Goal: Navigation & Orientation: Find specific page/section

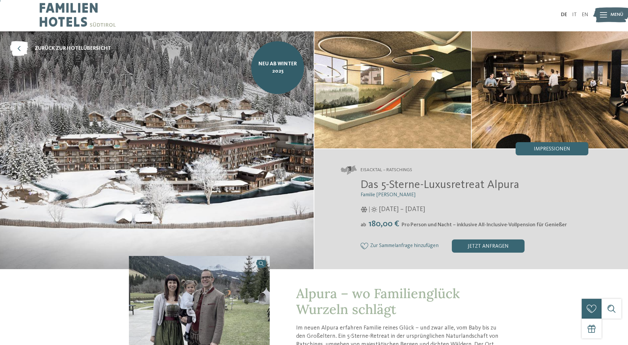
click at [603, 16] on icon at bounding box center [602, 14] width 7 height 5
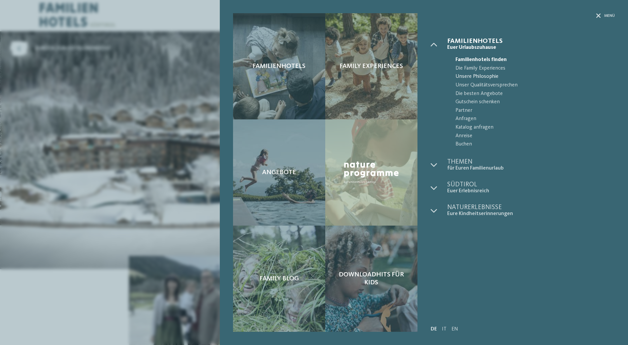
click at [483, 77] on span "Unsere Philosophie" at bounding box center [535, 77] width 160 height 9
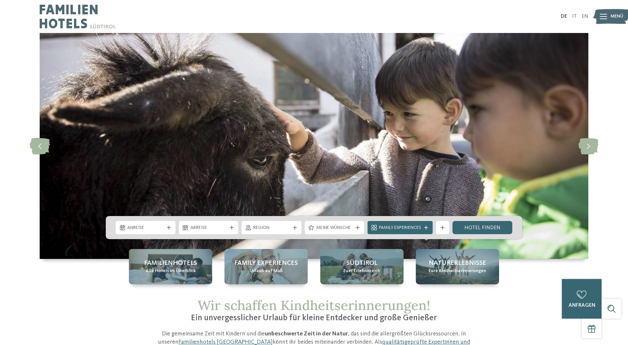
click at [599, 15] on icon at bounding box center [602, 16] width 7 height 5
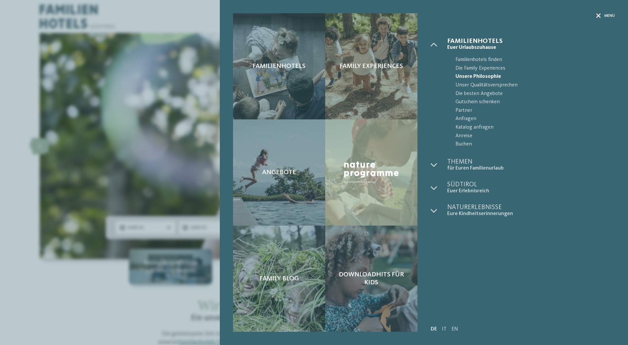
click at [598, 16] on icon at bounding box center [598, 16] width 5 height 5
